Goal: Task Accomplishment & Management: Use online tool/utility

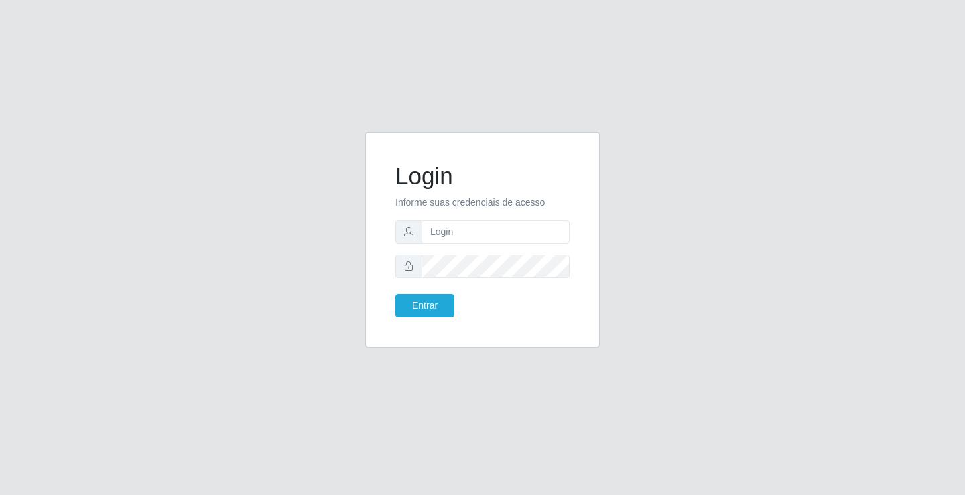
click at [448, 245] on form "Login Informe suas credenciais de acesso Entrar" at bounding box center [482, 239] width 174 height 155
click at [469, 237] on input "text" at bounding box center [495, 231] width 148 height 23
type input "[PERSON_NAME]"
click at [395, 294] on button "Entrar" at bounding box center [424, 305] width 59 height 23
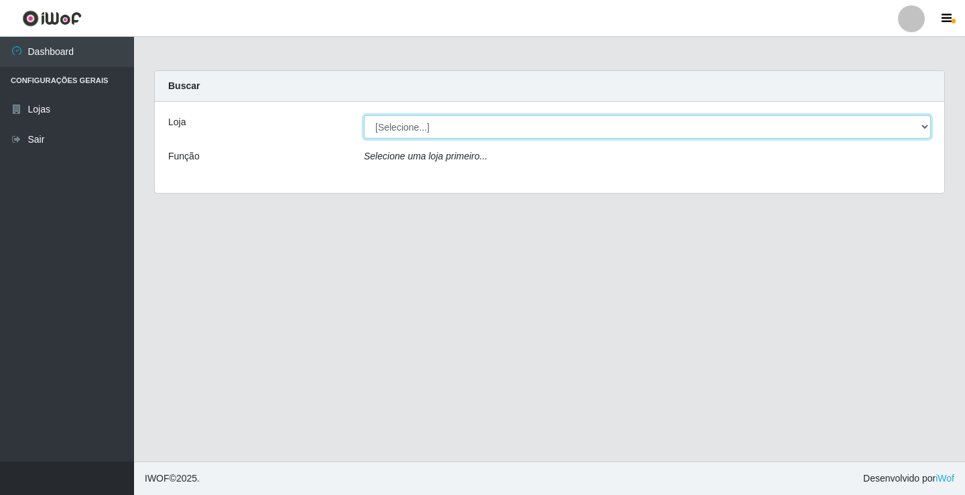
click at [452, 129] on select "[Selecione...] Ideal - Conceição" at bounding box center [647, 126] width 567 height 23
click at [364, 115] on select "[Selecione...] Ideal - Conceição" at bounding box center [647, 126] width 567 height 23
click at [464, 133] on select "[Selecione...] Ideal - Conceição" at bounding box center [647, 126] width 567 height 23
select select "231"
click at [364, 115] on select "[Selecione...] Ideal - Conceição" at bounding box center [647, 126] width 567 height 23
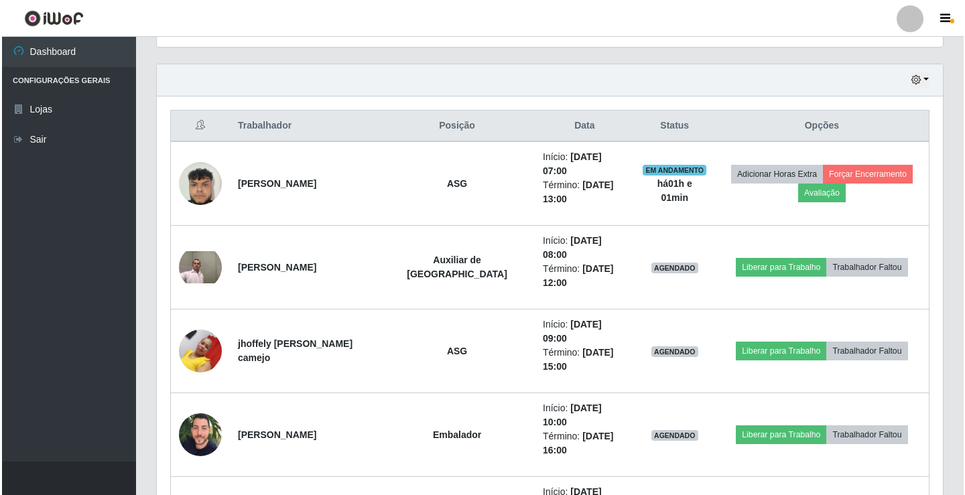
scroll to position [469, 0]
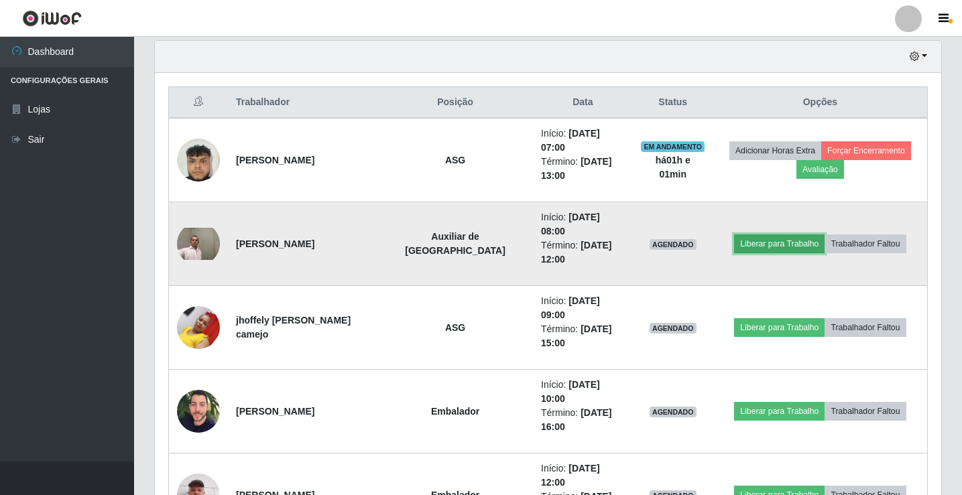
click at [763, 235] on button "Liberar para Trabalho" at bounding box center [779, 244] width 90 height 19
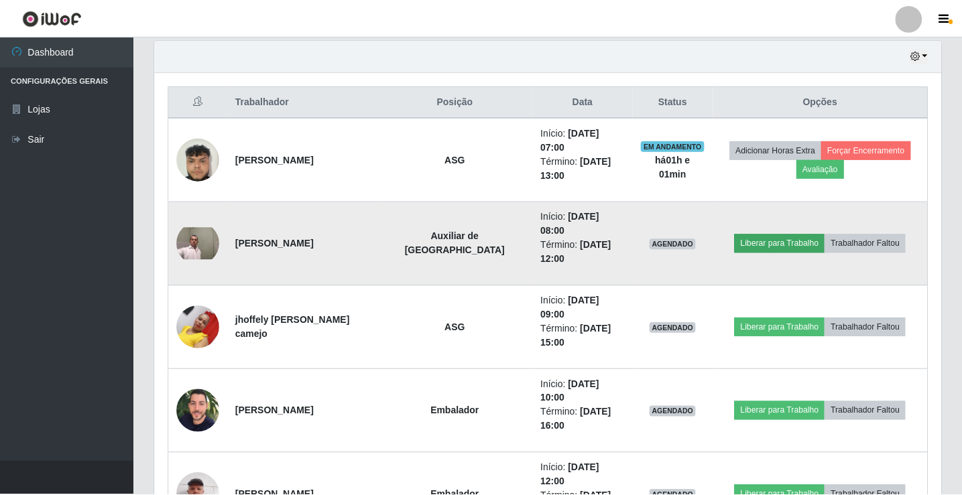
scroll to position [278, 779]
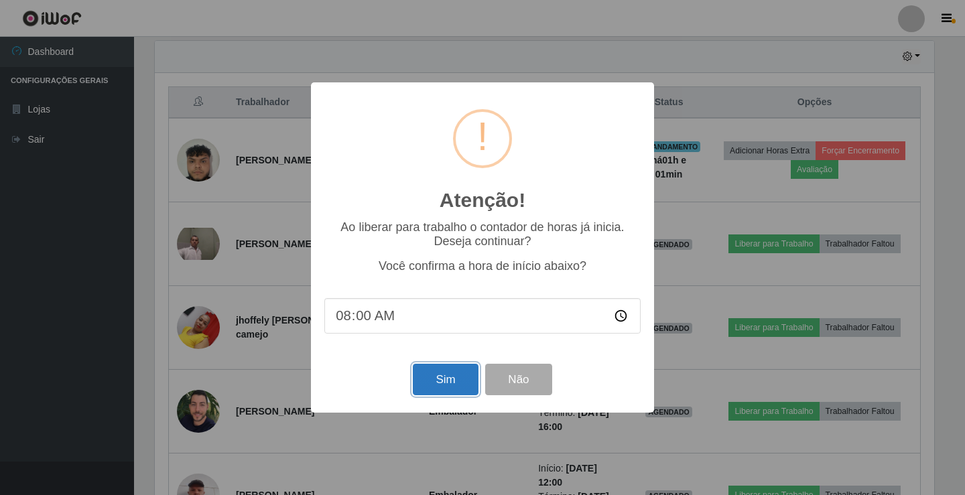
click at [456, 393] on button "Sim" at bounding box center [445, 379] width 65 height 31
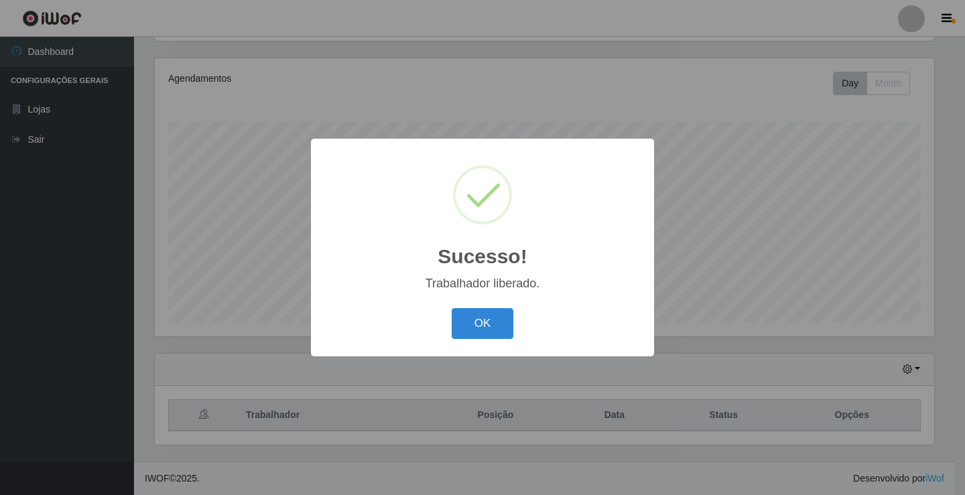
click at [494, 340] on div "OK Cancel" at bounding box center [482, 323] width 316 height 38
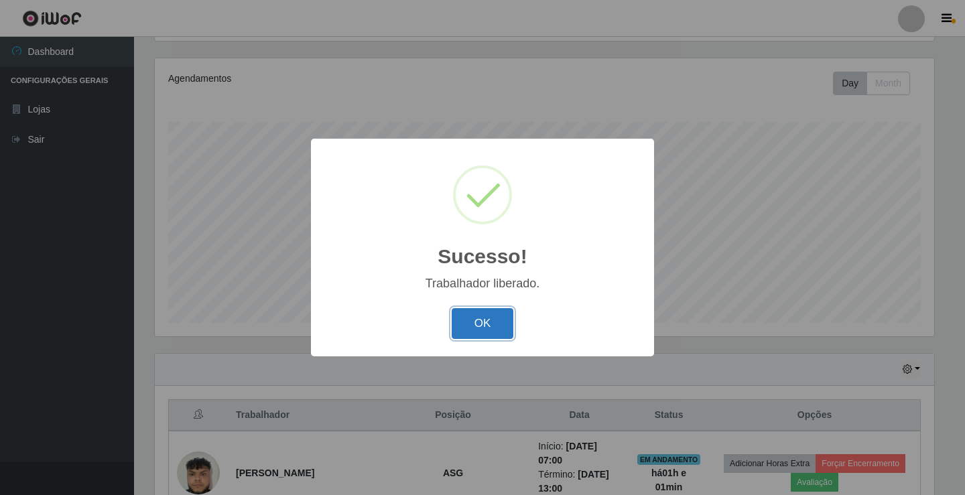
click at [480, 324] on button "OK" at bounding box center [483, 323] width 62 height 31
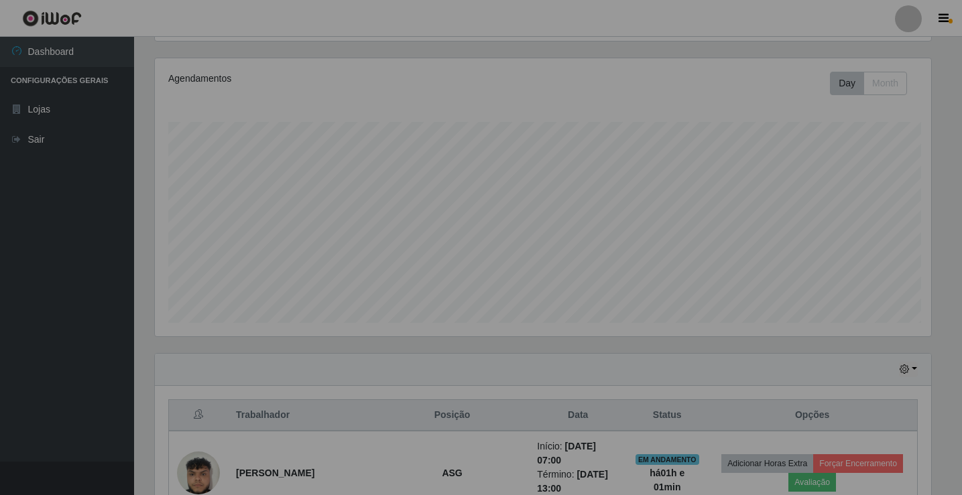
scroll to position [278, 786]
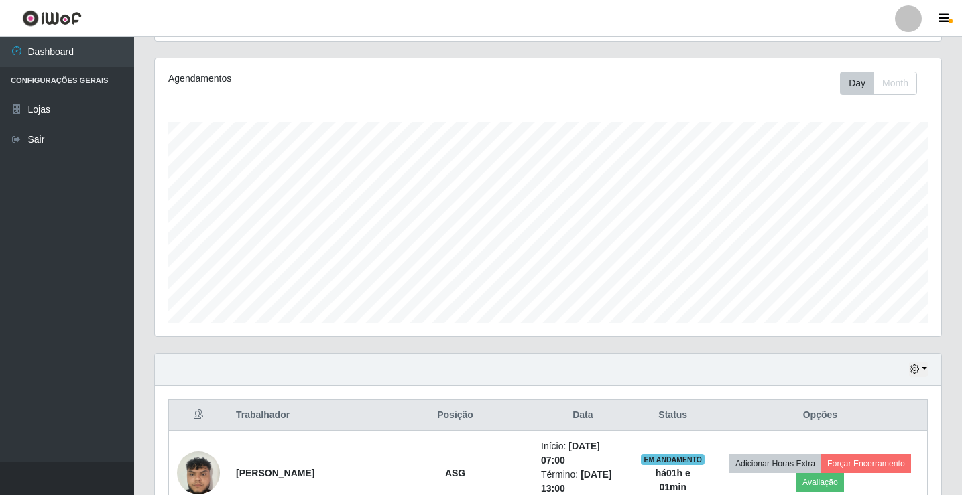
click at [917, 26] on div at bounding box center [908, 18] width 27 height 27
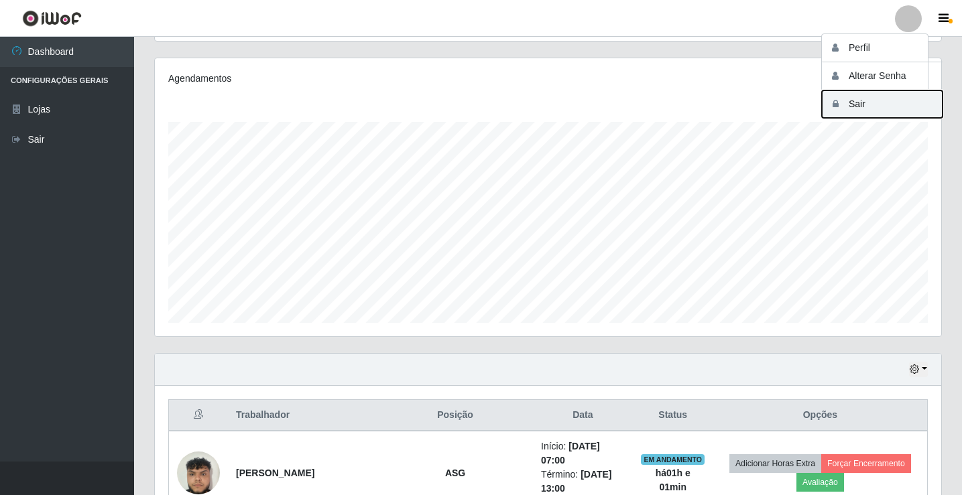
click at [900, 105] on button "Sair" at bounding box center [882, 103] width 121 height 27
